Goal: Task Accomplishment & Management: Manage account settings

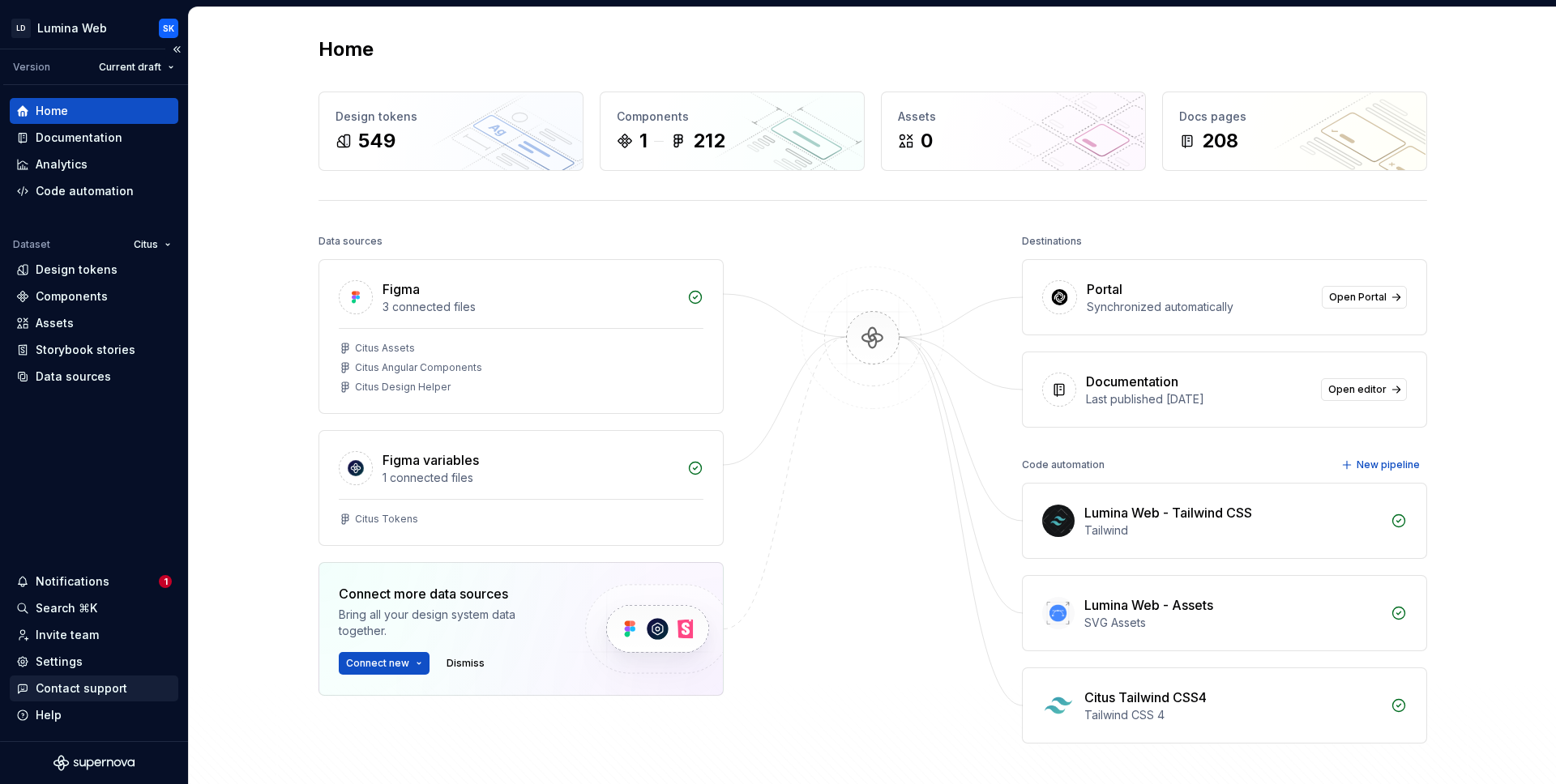
click at [116, 688] on div "Contact support" at bounding box center [82, 688] width 92 height 16
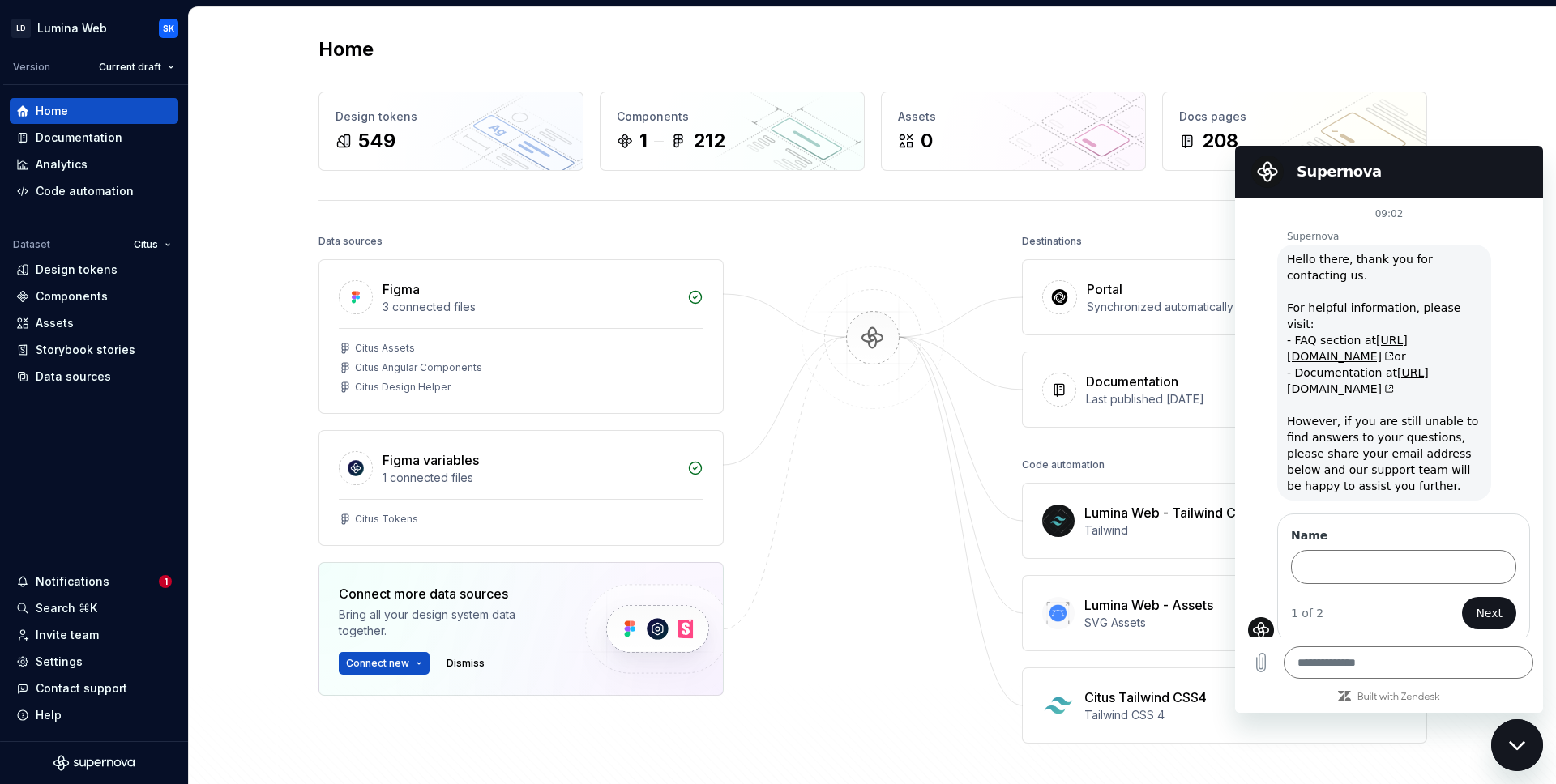
click at [811, 516] on div at bounding box center [873, 503] width 162 height 547
click at [842, 518] on div at bounding box center [873, 503] width 162 height 547
click at [1513, 752] on div "Close messaging window" at bounding box center [1517, 745] width 49 height 49
type textarea "*"
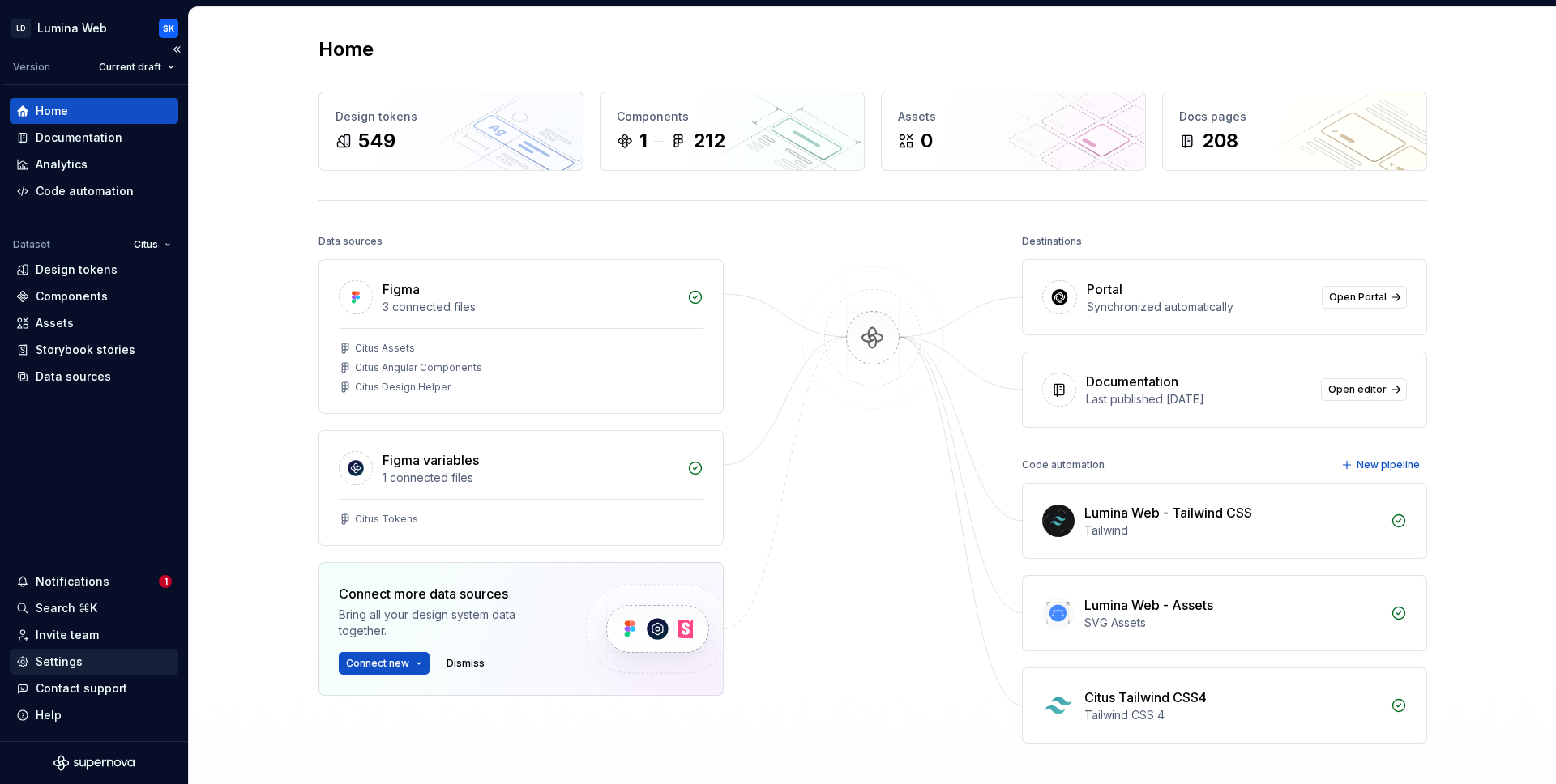
click at [100, 654] on div "Settings" at bounding box center [94, 662] width 156 height 16
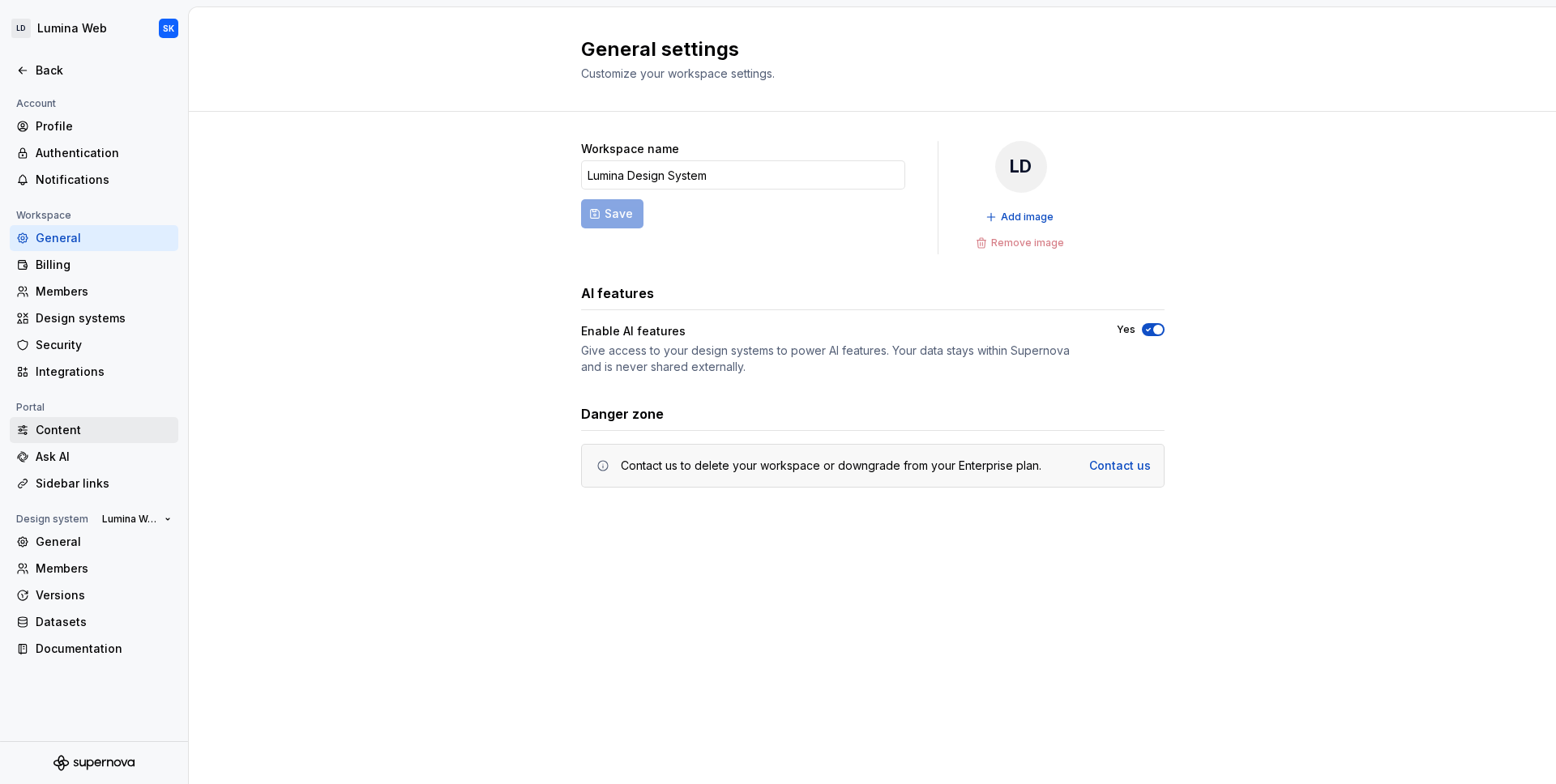
click at [78, 432] on div "Content" at bounding box center [104, 430] width 136 height 16
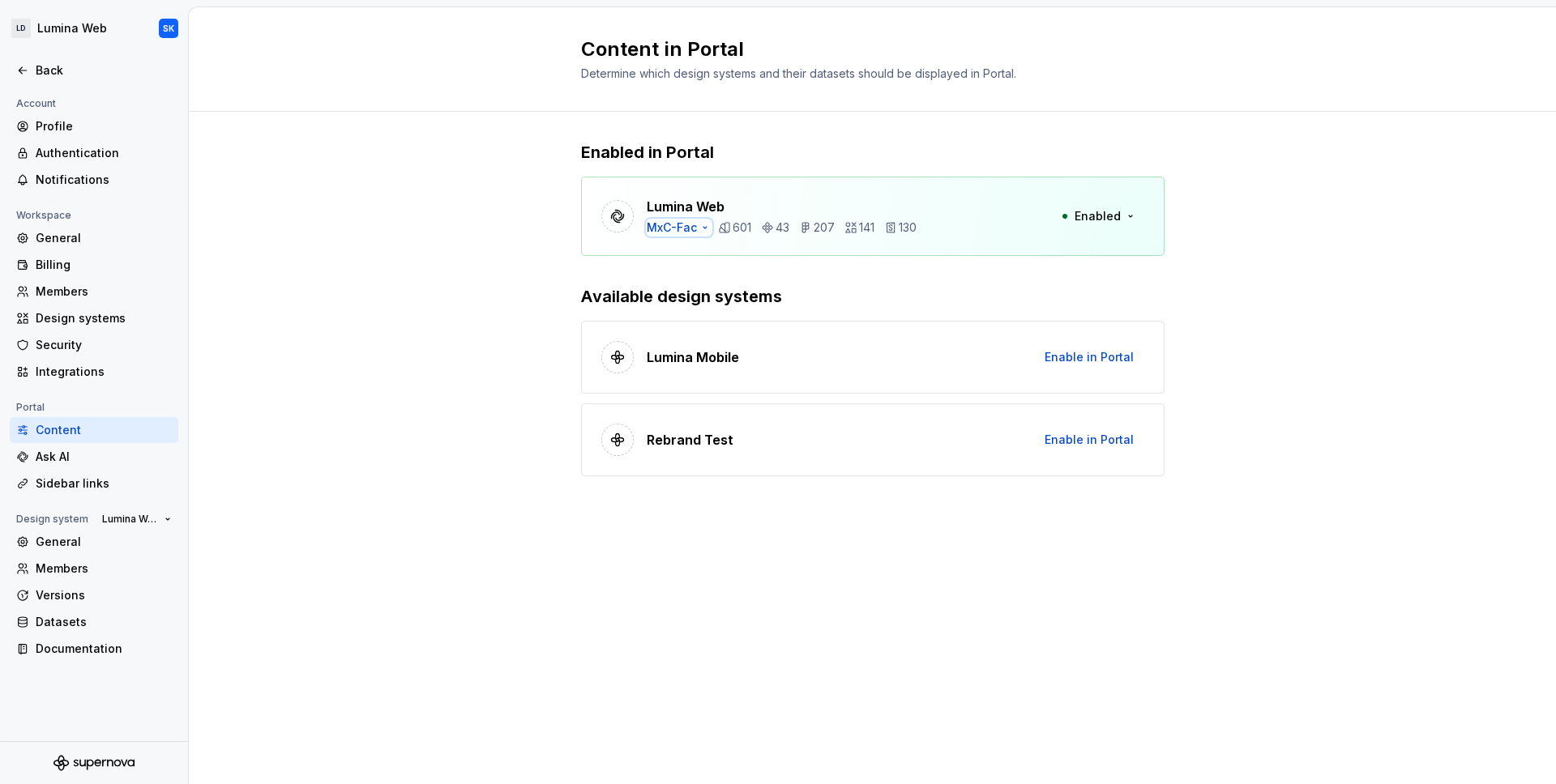
click at [691, 221] on div "MxC-Fac" at bounding box center [673, 228] width 50 height 16
click at [453, 278] on div "Enabled in Portal Lumina Web MxC-Fac 601 43 207 141 130 Enabled Available desig…" at bounding box center [872, 324] width 1368 height 426
click at [439, 123] on div "Enabled in Portal Lumina Web MxC-Fac 601 43 207 141 130 Enabled Available desig…" at bounding box center [872, 324] width 1368 height 426
